Goal: Find specific page/section: Find specific page/section

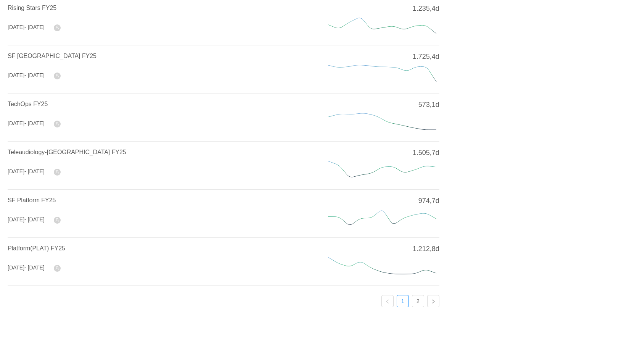
scroll to position [250, 0]
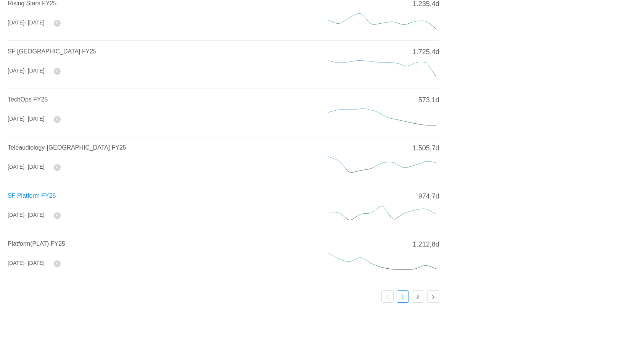
click at [44, 193] on span "SF Platform FY25" at bounding box center [32, 195] width 48 height 6
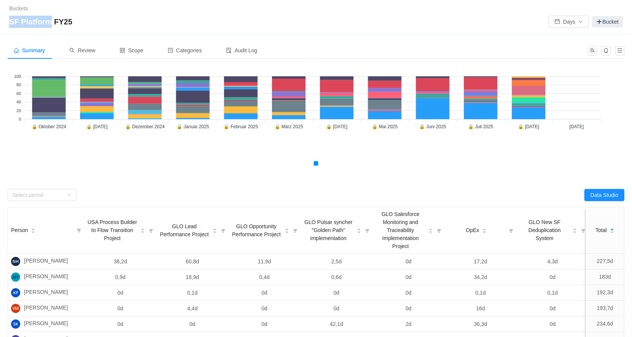
drag, startPoint x: 8, startPoint y: 22, endPoint x: 56, endPoint y: 19, distance: 48.1
click at [49, 20] on div "Buckets / / SF Platform FY25 Days Bucket" at bounding box center [316, 17] width 632 height 34
copy span "SF Platform"
click at [19, 9] on link "Buckets" at bounding box center [18, 8] width 19 height 6
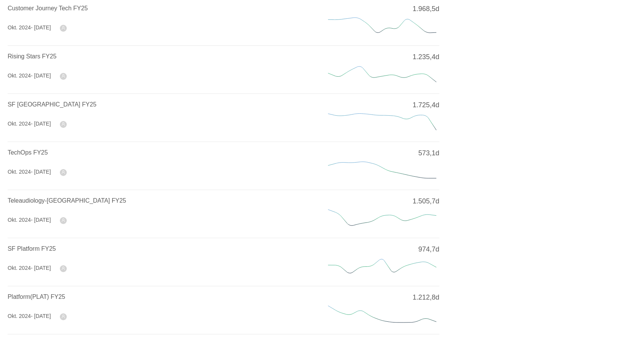
scroll to position [250, 0]
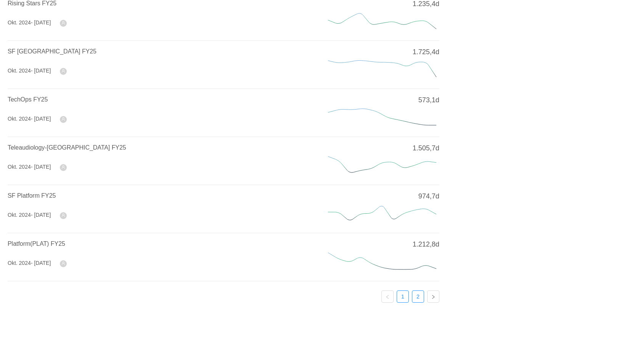
click at [420, 294] on link "2" at bounding box center [418, 296] width 11 height 11
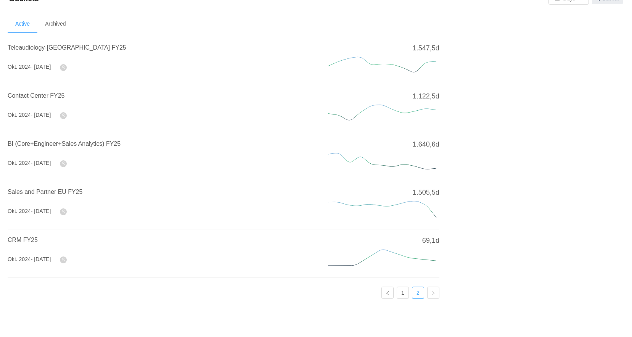
scroll to position [12, 0]
click at [400, 294] on link "1" at bounding box center [402, 294] width 11 height 11
